Goal: Information Seeking & Learning: Learn about a topic

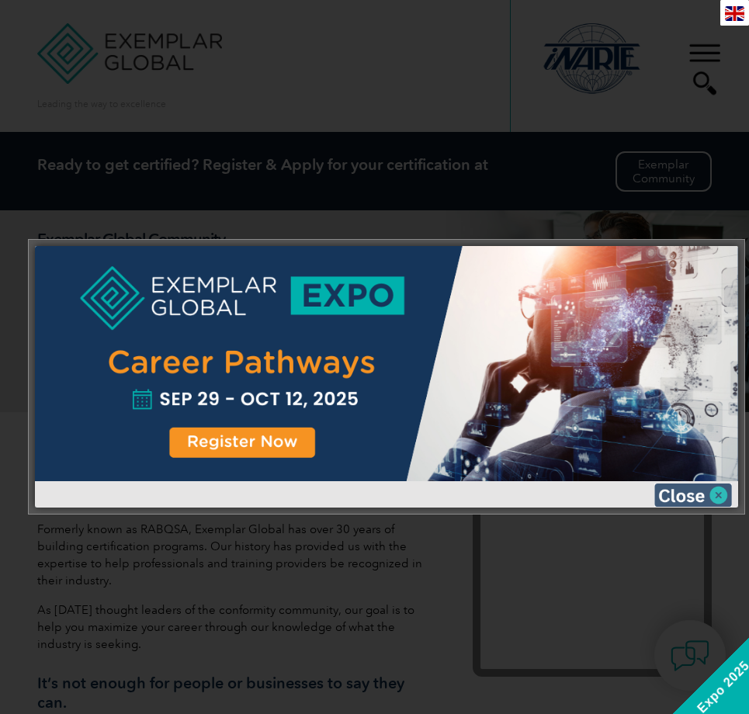
click at [725, 500] on img at bounding box center [694, 495] width 78 height 23
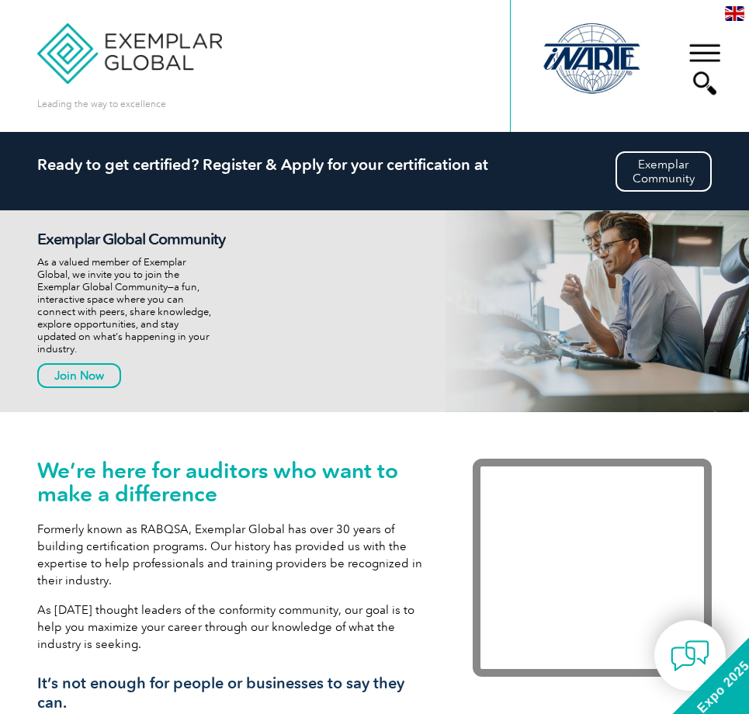
click at [723, 54] on div "▼" at bounding box center [705, 69] width 42 height 78
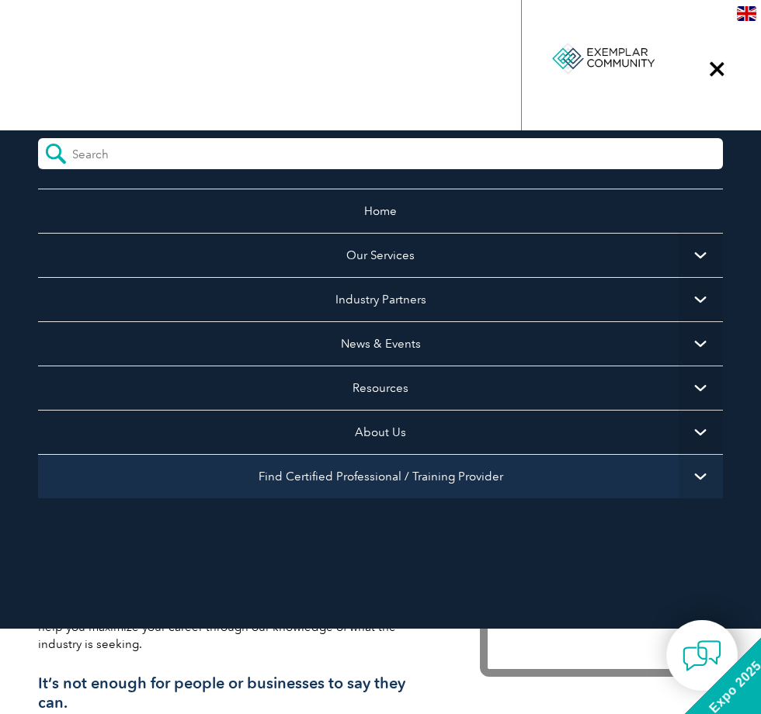
click at [467, 478] on link "Find Certified Professional / Training Provider" at bounding box center [380, 476] width 685 height 44
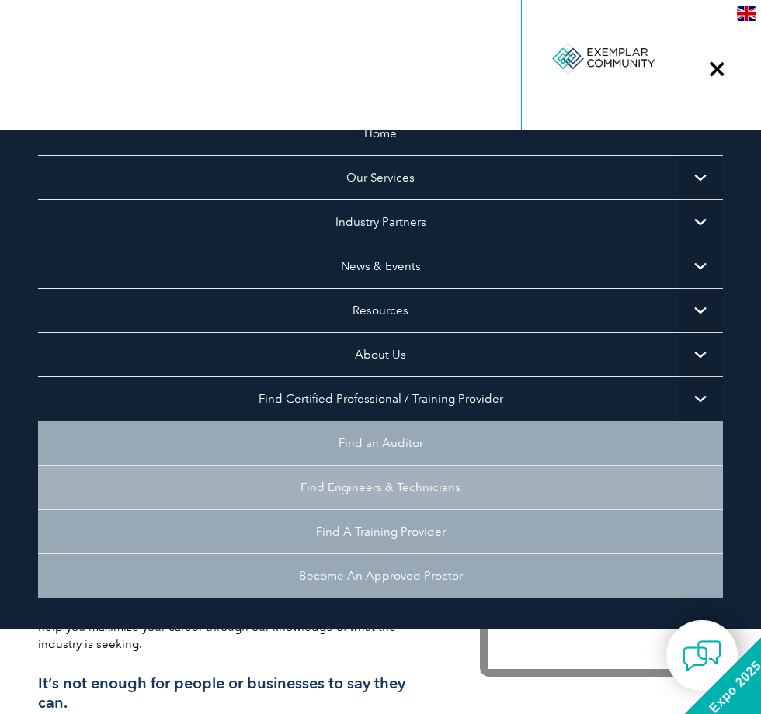
scroll to position [136, 0]
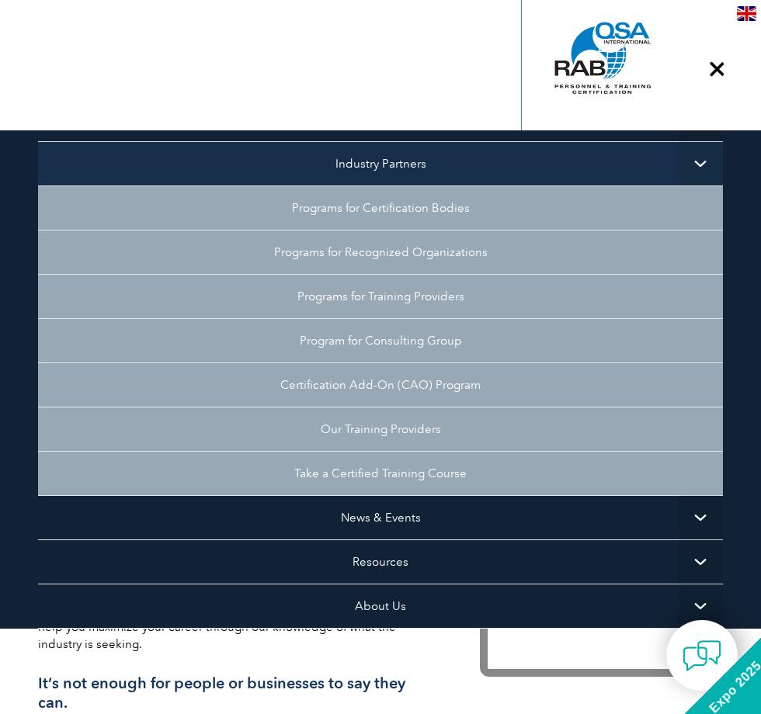
click at [542, 152] on link "Industry Partners" at bounding box center [380, 163] width 685 height 44
click at [544, 151] on link "Industry Partners" at bounding box center [380, 163] width 685 height 44
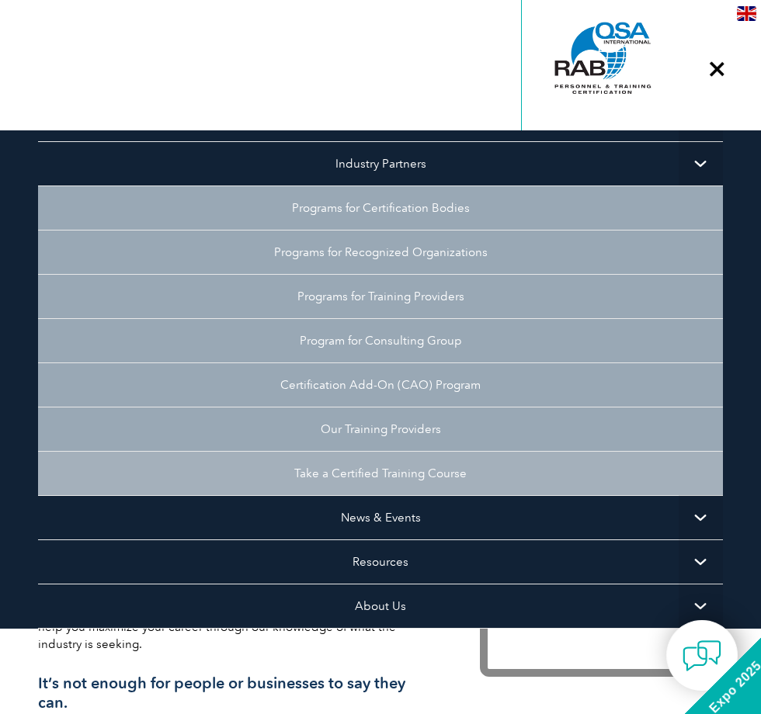
click at [464, 462] on link "Take a Certified Training Course" at bounding box center [380, 473] width 685 height 44
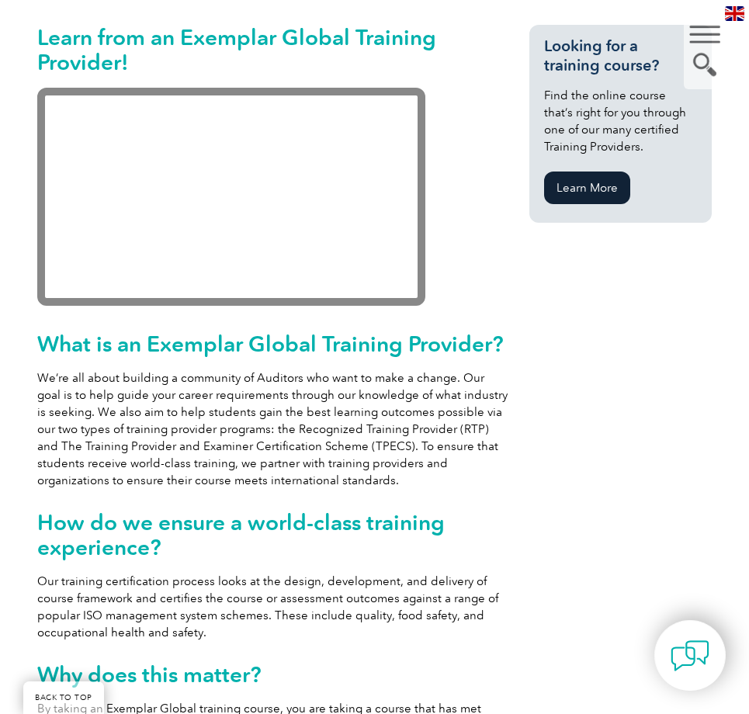
scroll to position [155, 0]
